Goal: Transaction & Acquisition: Purchase product/service

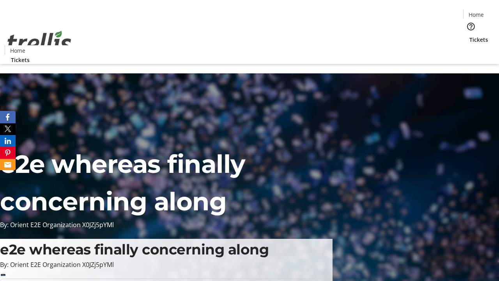
click at [469, 35] on span "Tickets" at bounding box center [478, 39] width 19 height 8
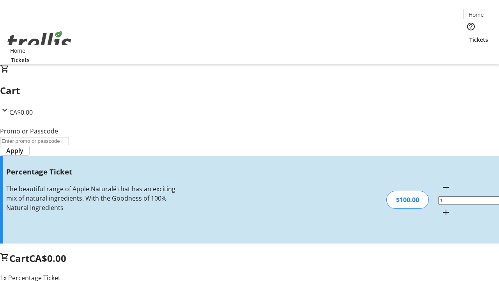
type input "FOO"
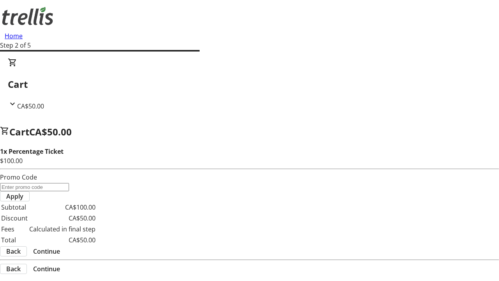
click at [60, 246] on span "Continue" at bounding box center [46, 250] width 27 height 9
